Goal: Task Accomplishment & Management: Use online tool/utility

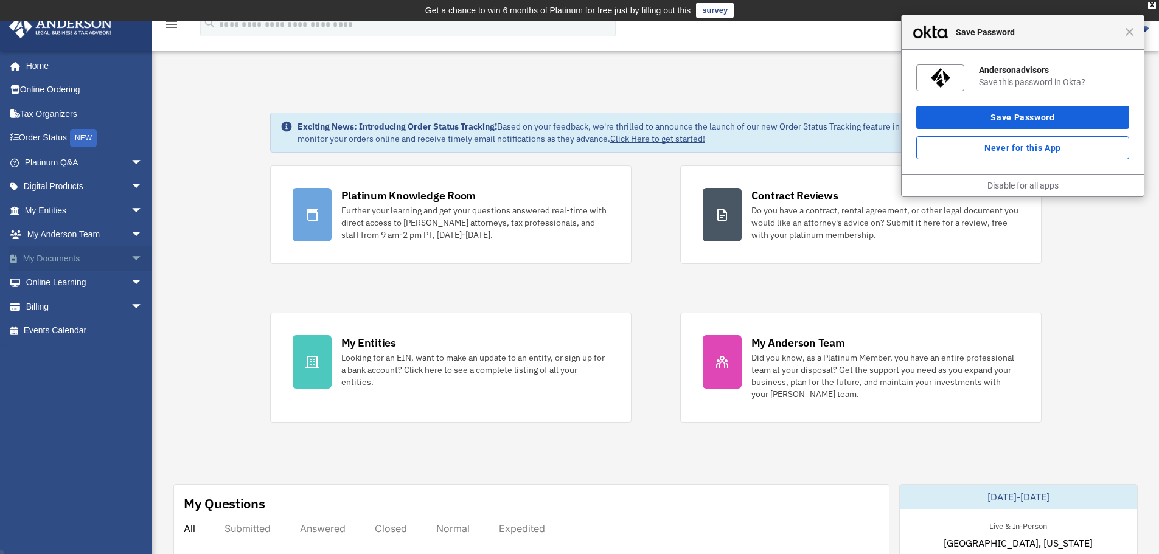
click at [131, 263] on span "arrow_drop_down" at bounding box center [143, 258] width 24 height 25
click at [1130, 33] on span "Close" at bounding box center [1129, 31] width 9 height 9
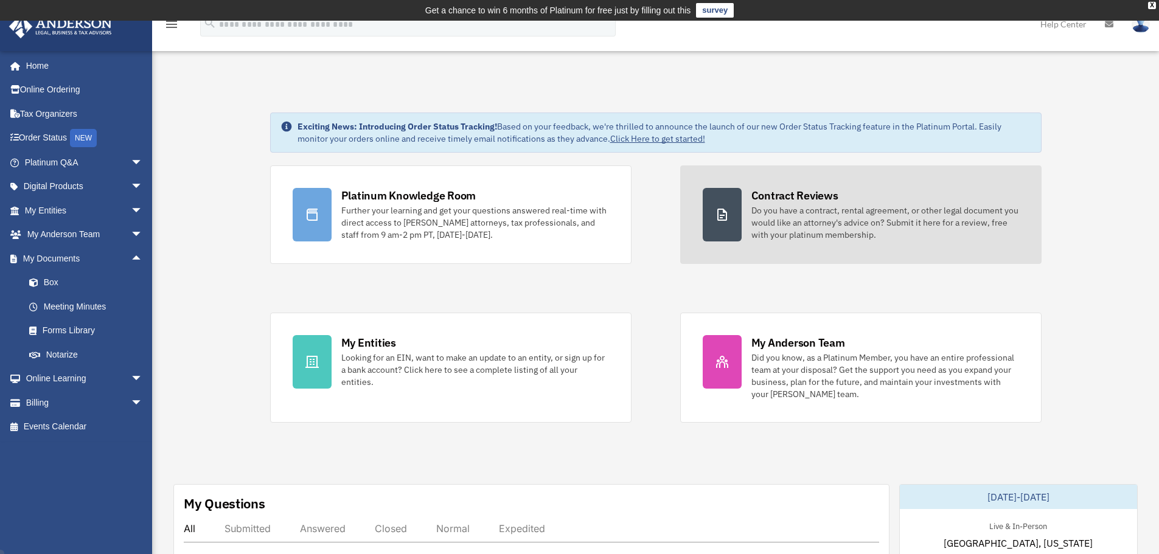
click at [759, 222] on div "Do you have a contract, rental agreement, or other legal document you would lik…" at bounding box center [885, 222] width 268 height 37
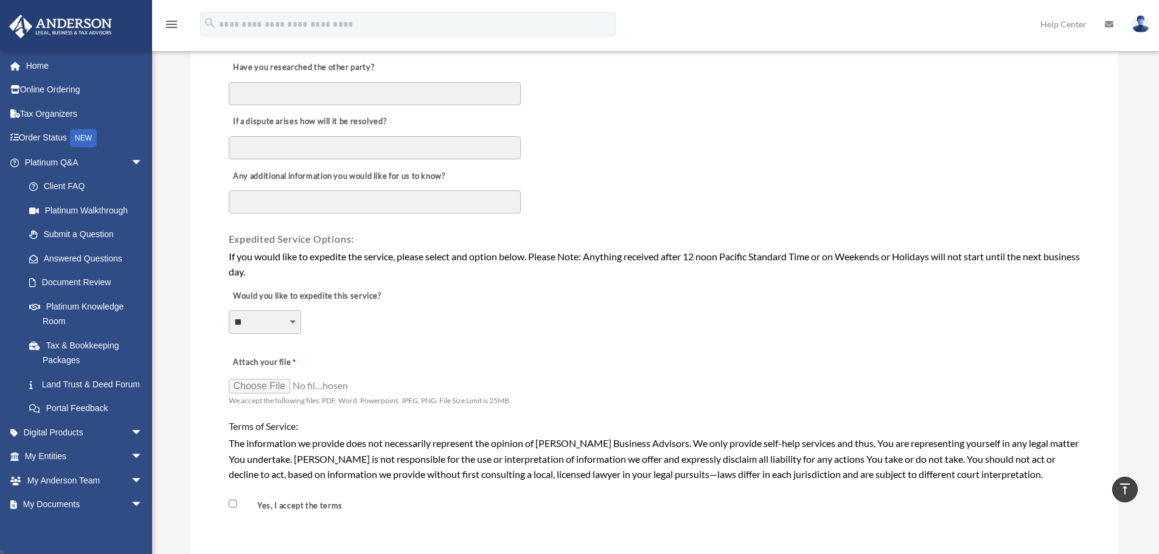
scroll to position [669, 0]
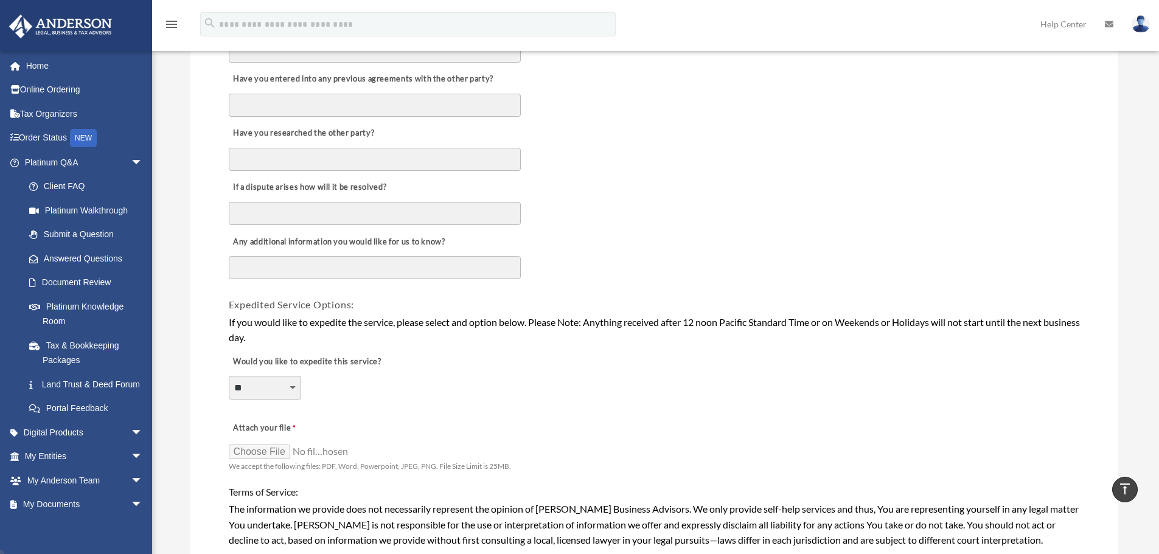
click at [292, 387] on select "**********" at bounding box center [265, 387] width 72 height 23
select select "********"
click at [229, 376] on select "**********" at bounding box center [265, 387] width 72 height 23
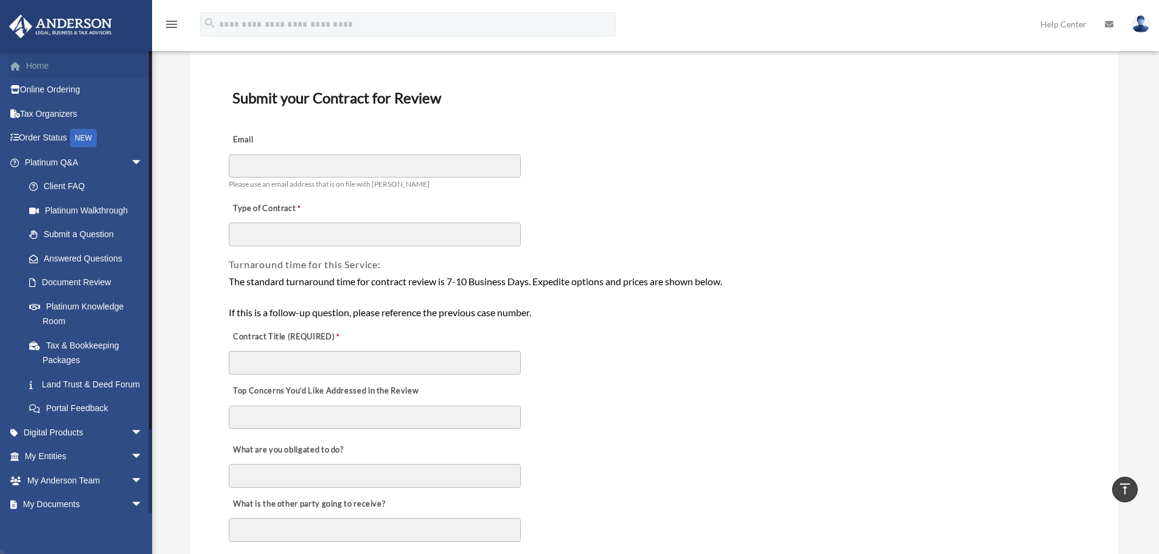
scroll to position [61, 0]
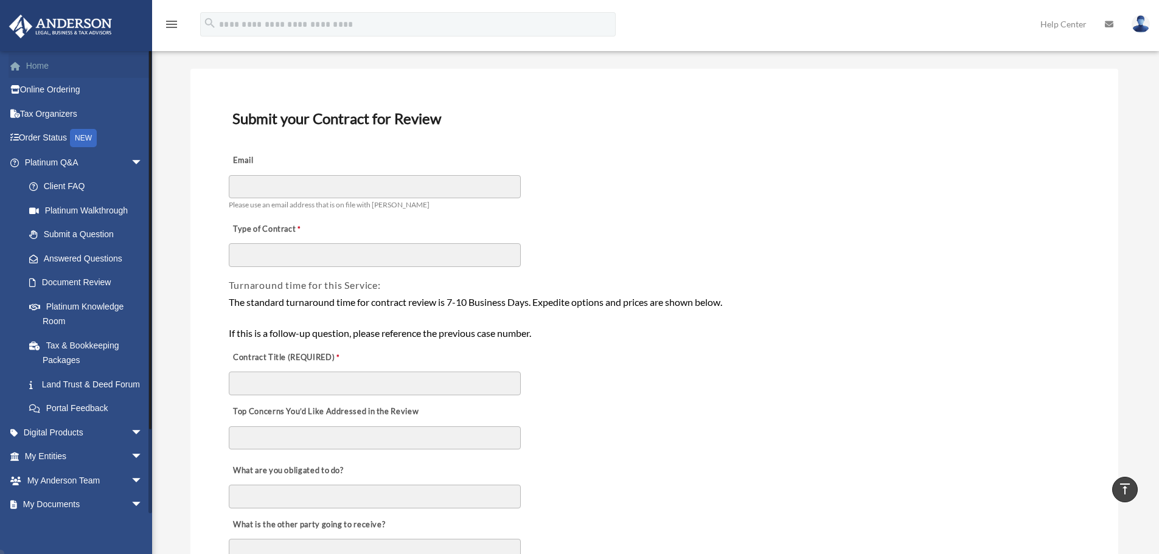
click at [78, 72] on link "Home" at bounding box center [85, 66] width 153 height 24
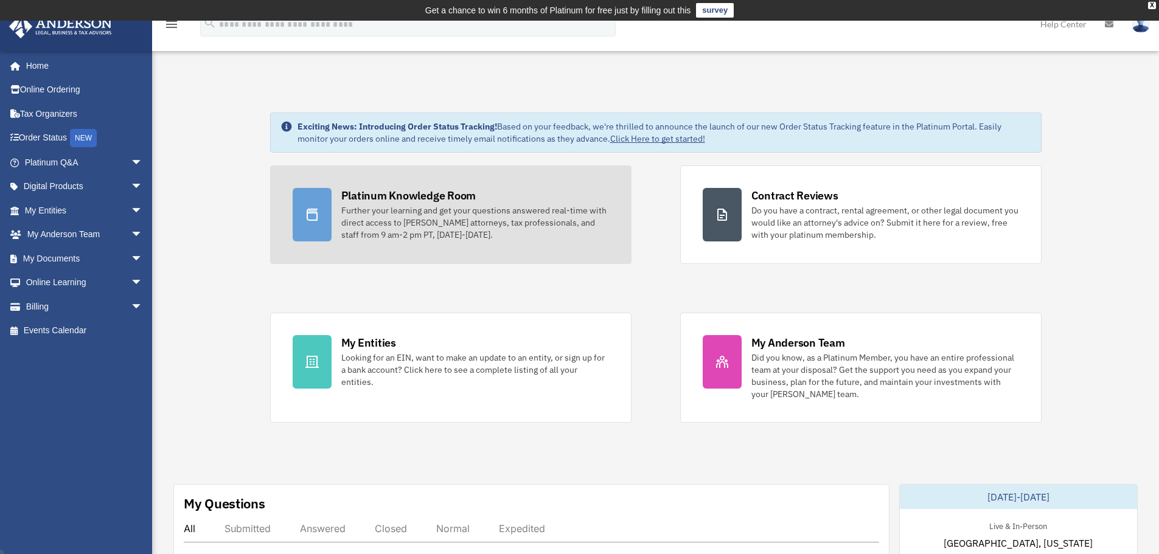
click at [443, 235] on div "Further your learning and get your questions answered real-time with direct acc…" at bounding box center [475, 222] width 268 height 37
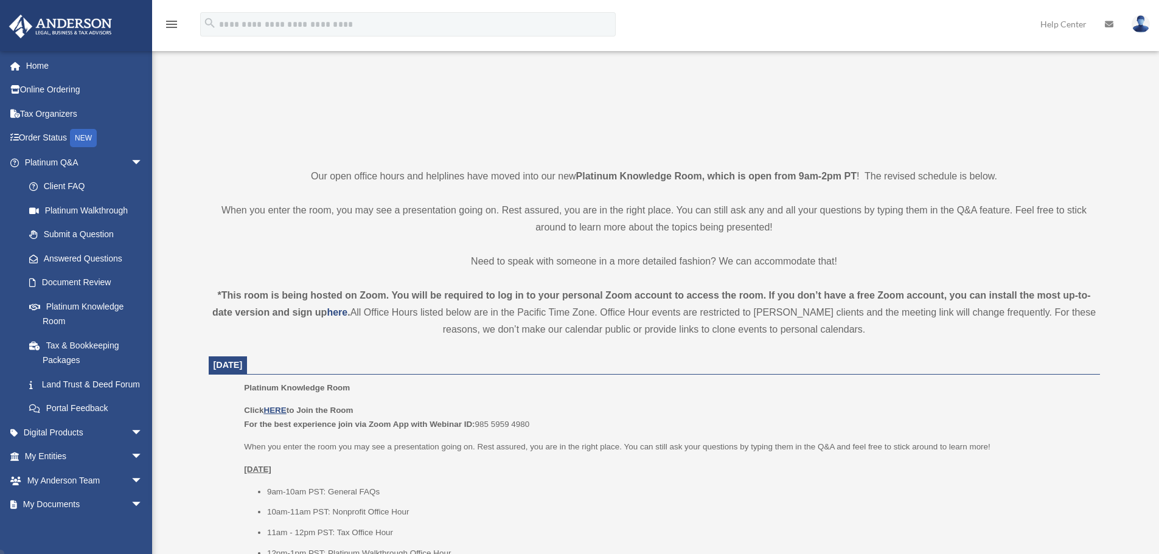
scroll to position [304, 0]
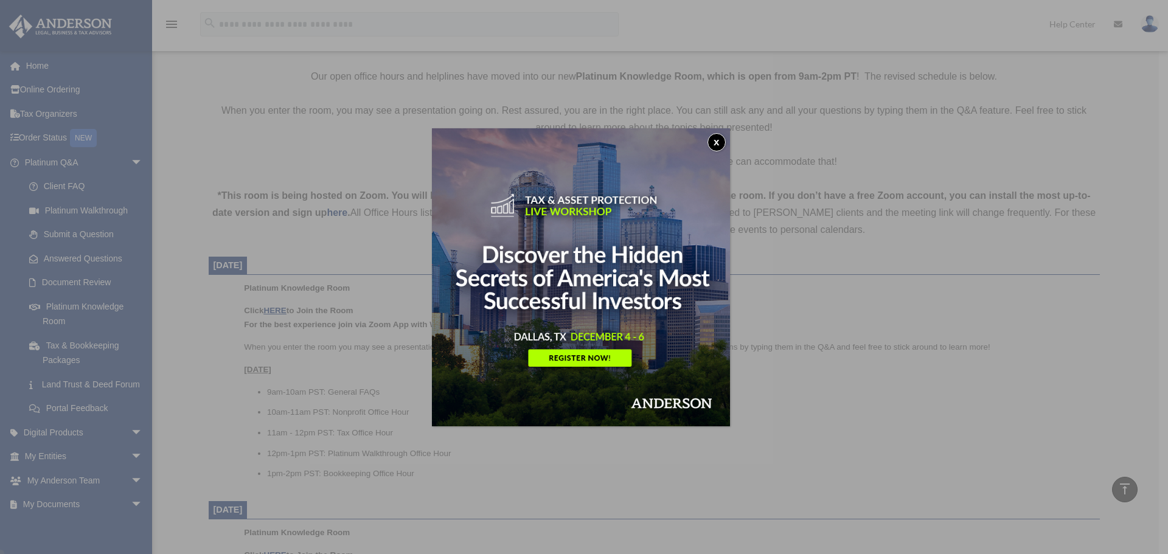
click at [721, 139] on button "x" at bounding box center [717, 142] width 18 height 18
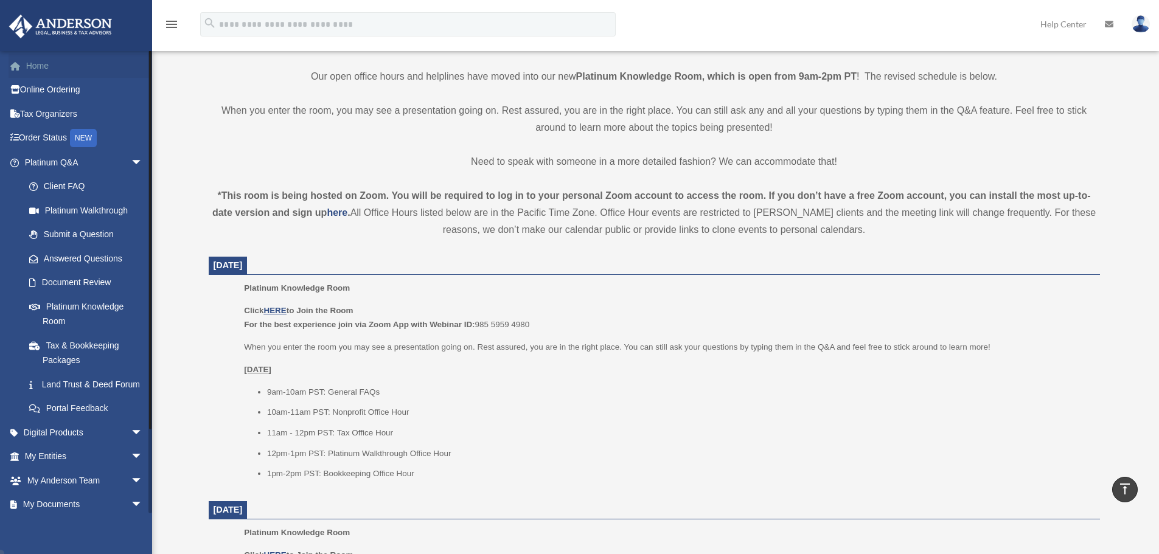
click at [43, 69] on link "Home" at bounding box center [85, 66] width 153 height 24
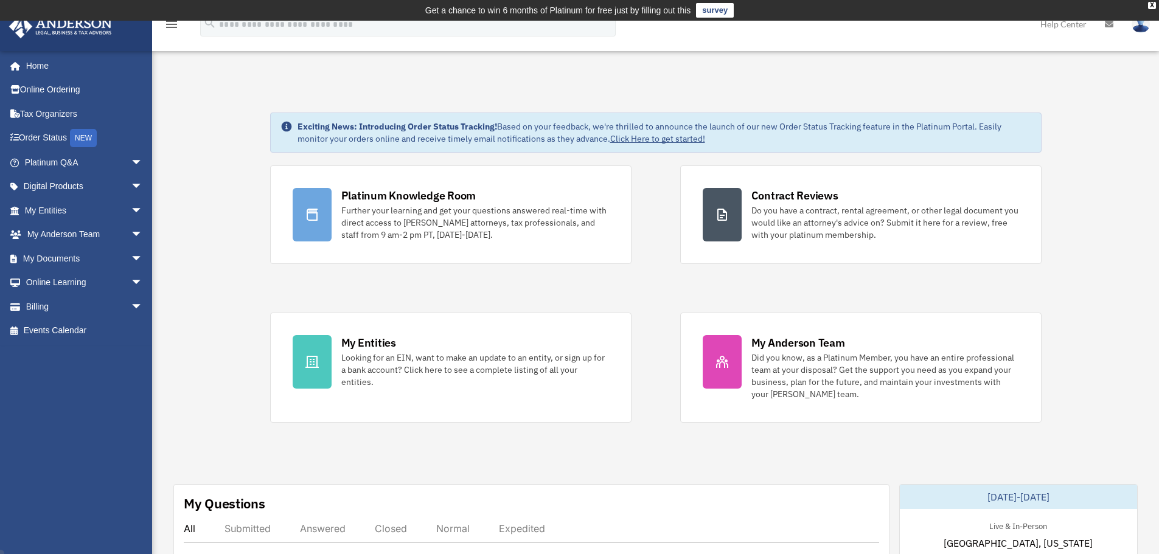
click at [131, 163] on span "arrow_drop_down" at bounding box center [143, 162] width 24 height 25
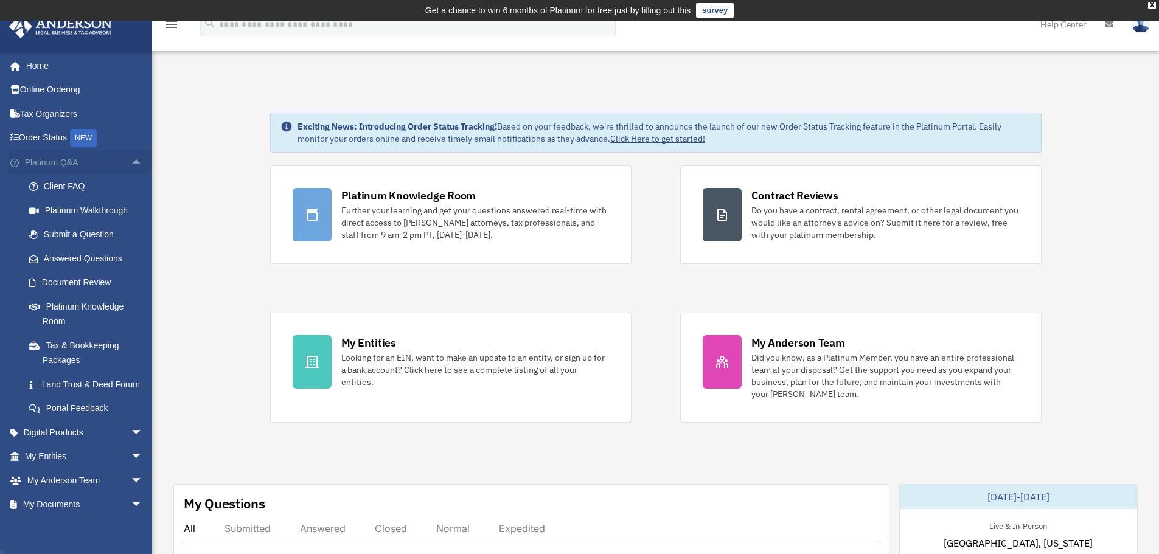
click at [131, 160] on span "arrow_drop_up" at bounding box center [143, 162] width 24 height 25
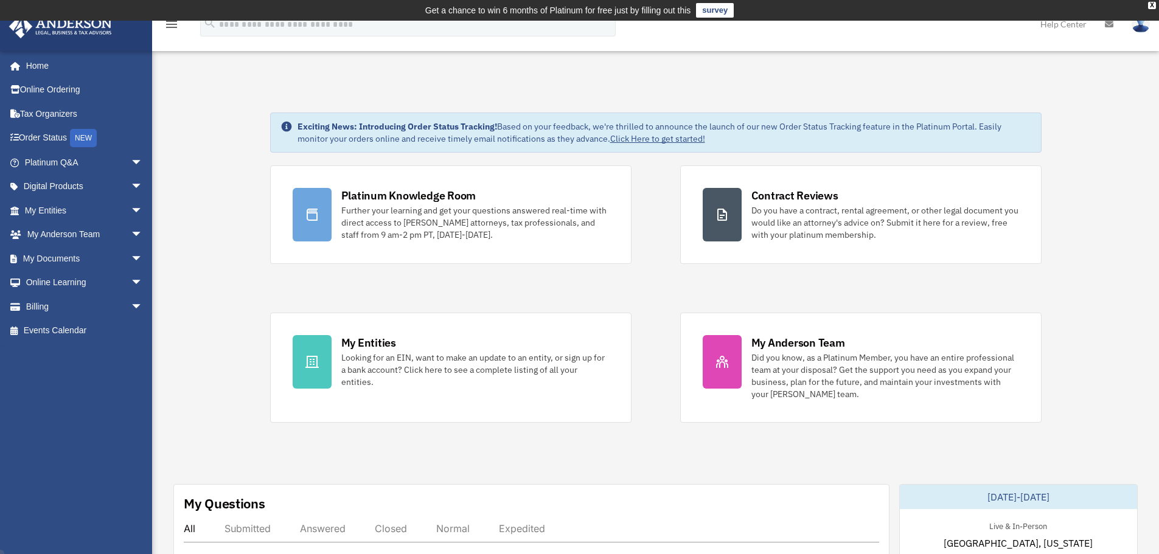
click at [134, 164] on span "arrow_drop_down" at bounding box center [143, 162] width 24 height 25
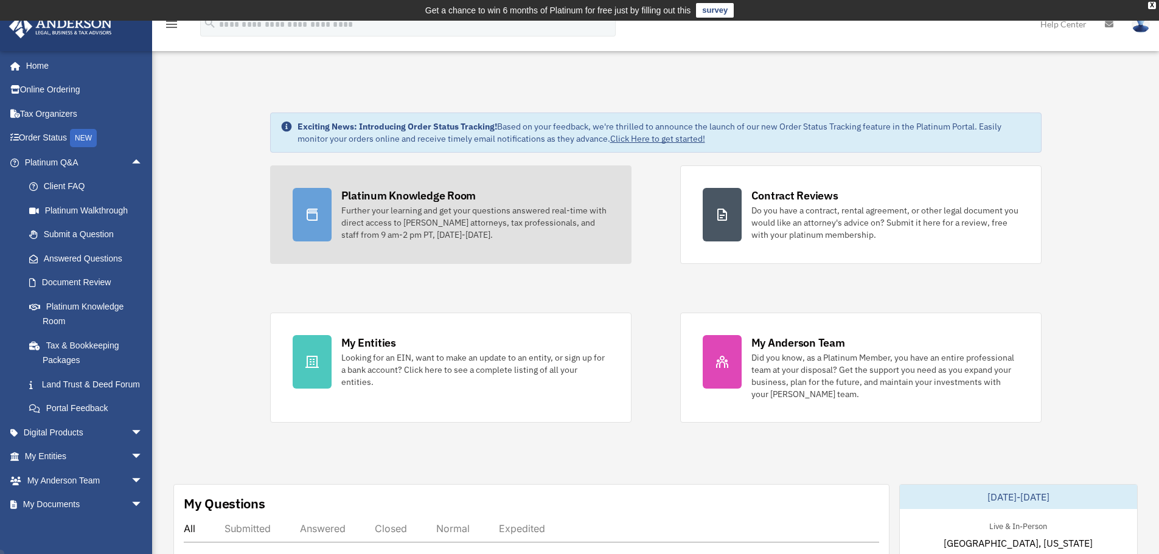
click at [389, 247] on link "Platinum Knowledge Room Further your learning and get your questions answered r…" at bounding box center [450, 214] width 361 height 99
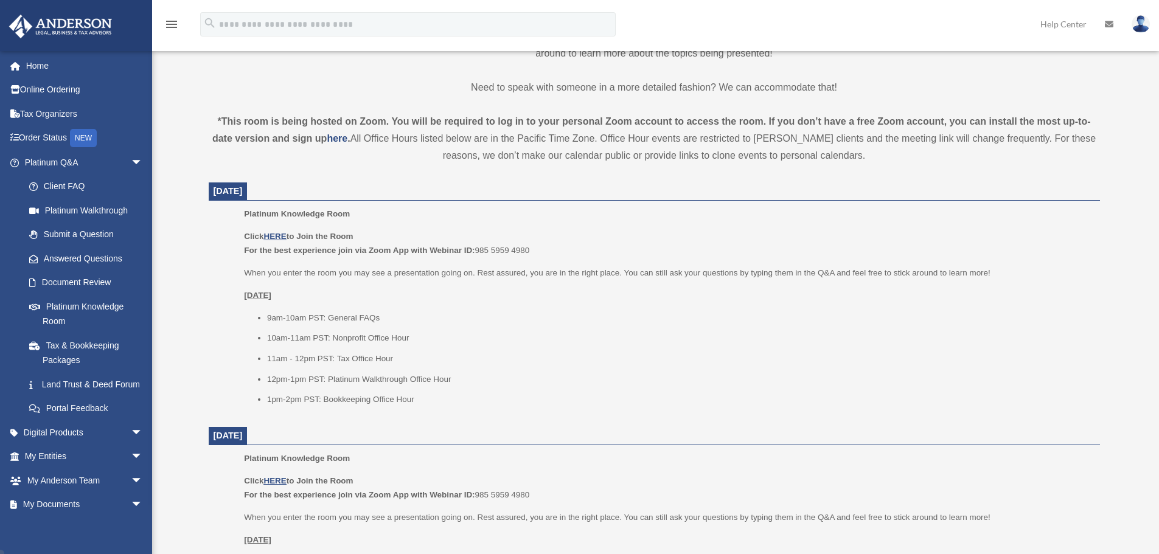
scroll to position [385, 0]
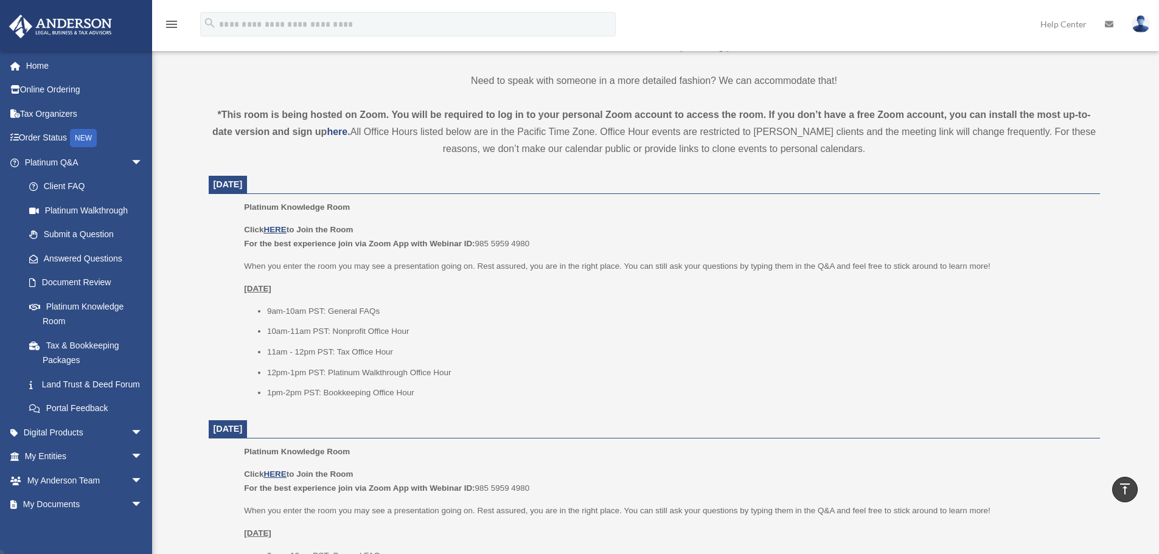
click at [617, 322] on ul "9am-10am PST: General FAQs 10am-11am PST: Nonprofit Office Hour 11am - 12pm PST…" at bounding box center [667, 352] width 847 height 96
click at [380, 86] on p "Need to speak with someone in a more detailed fashion? We can accommodate that!" at bounding box center [654, 80] width 891 height 17
click at [41, 64] on link "Home" at bounding box center [85, 66] width 153 height 24
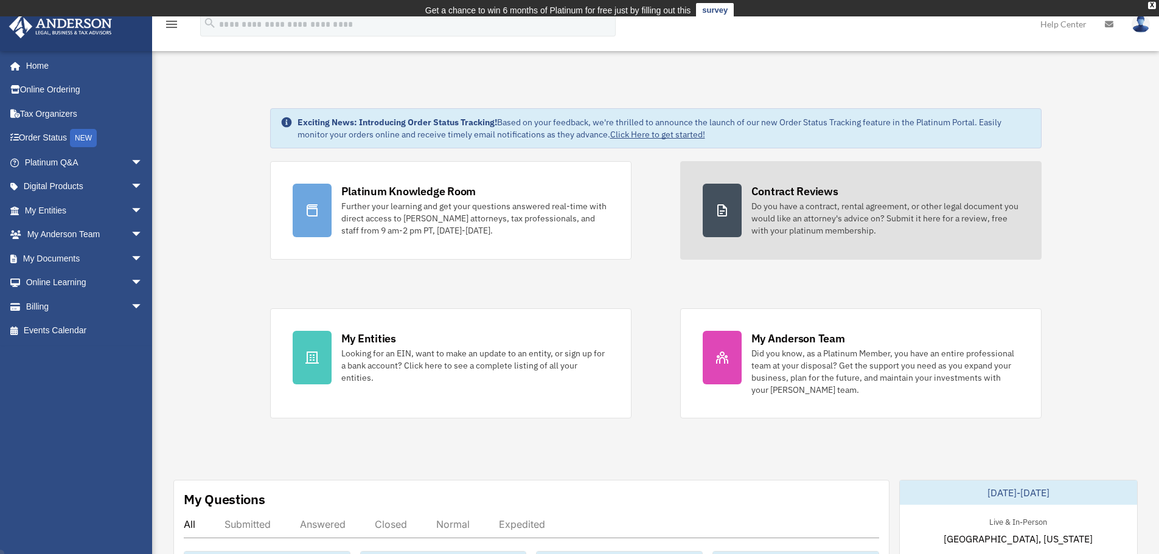
click at [901, 211] on div "Do you have a contract, rental agreement, or other legal document you would lik…" at bounding box center [885, 218] width 268 height 37
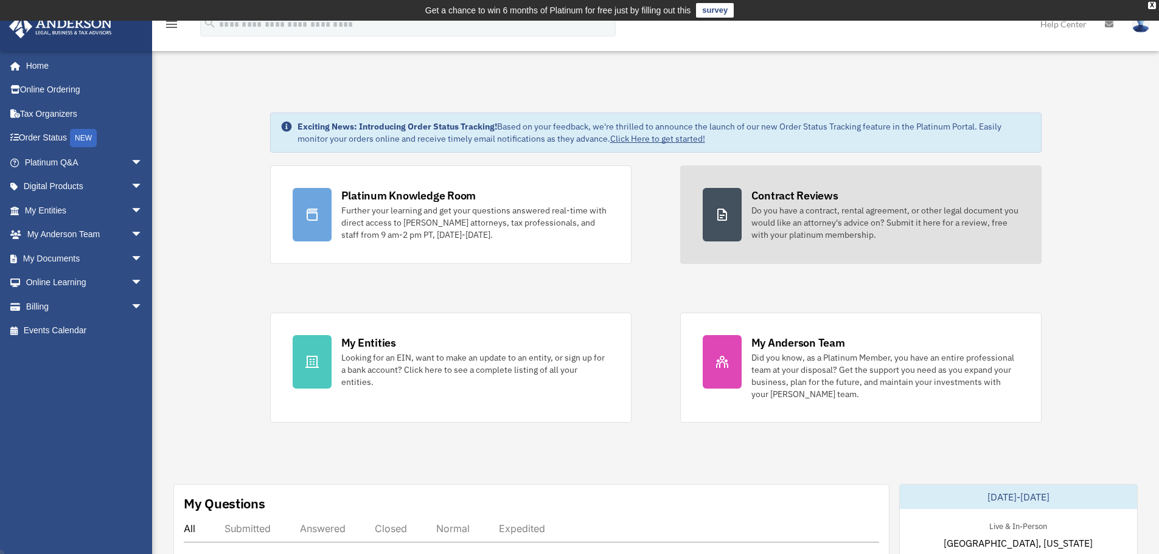
click at [775, 211] on div "Do you have a contract, rental agreement, or other legal document you would lik…" at bounding box center [885, 222] width 268 height 37
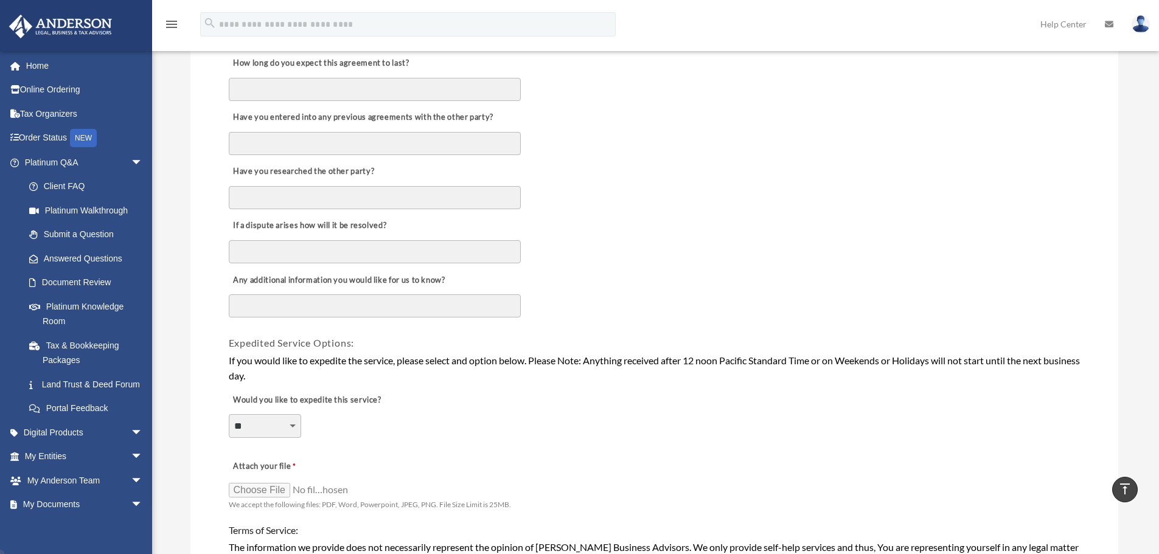
scroll to position [627, 0]
